Goal: Task Accomplishment & Management: Use online tool/utility

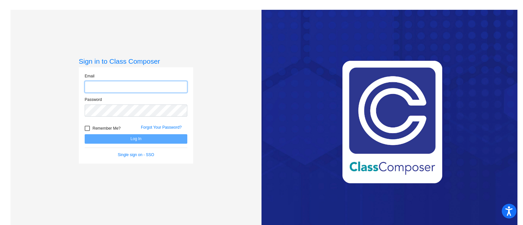
click at [154, 84] on input "email" at bounding box center [136, 87] width 103 height 12
type input "[EMAIL_ADDRESS][DOMAIN_NAME]"
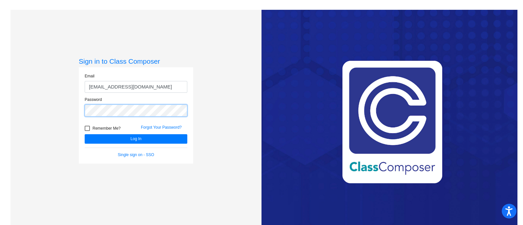
click at [85, 134] on button "Log In" at bounding box center [136, 138] width 103 height 9
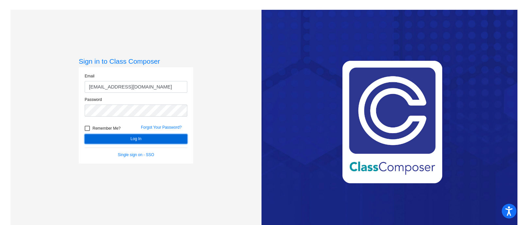
click at [152, 140] on button "Log In" at bounding box center [136, 138] width 103 height 9
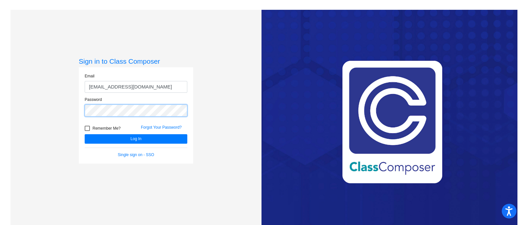
click at [74, 112] on div "Sign in to Class Composer Email [EMAIL_ADDRESS][DOMAIN_NAME] Password Remember …" at bounding box center [135, 122] width 251 height 225
click at [85, 134] on button "Log In" at bounding box center [136, 138] width 103 height 9
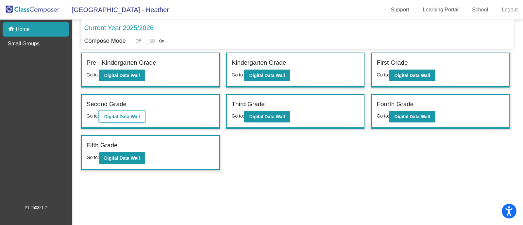
click at [134, 113] on button "Digital Data Wall" at bounding box center [122, 117] width 46 height 12
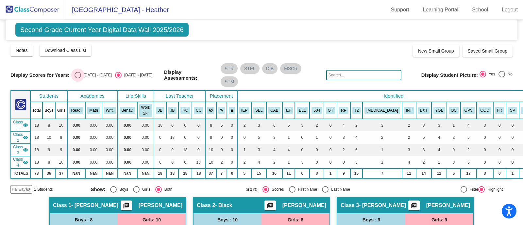
click at [79, 74] on div "Select an option" at bounding box center [78, 75] width 7 height 7
click at [78, 78] on input "[DATE] - [DATE]" at bounding box center [77, 78] width 0 height 0
radio input "true"
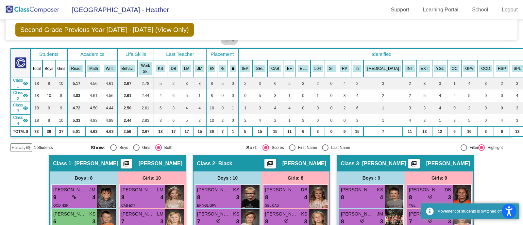
scroll to position [81, 0]
